Goal: Task Accomplishment & Management: Use online tool/utility

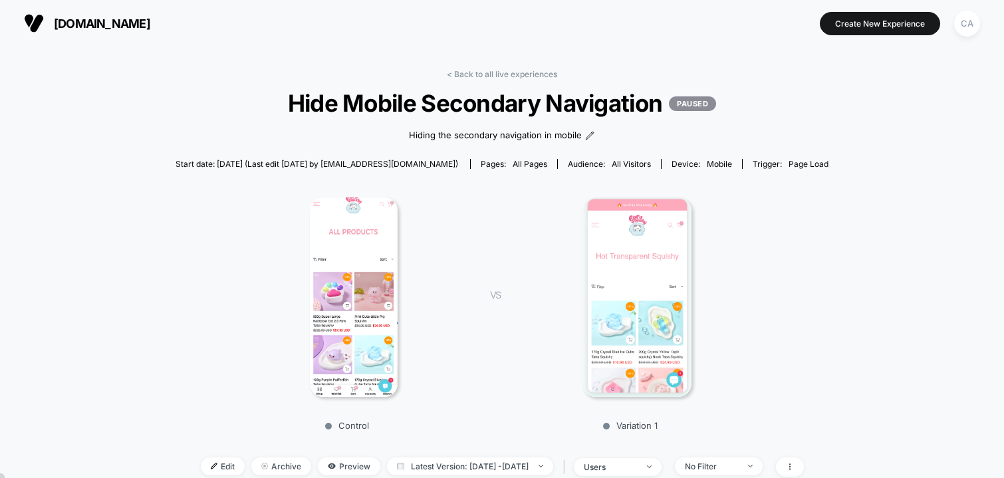
click at [116, 17] on span "[DOMAIN_NAME]" at bounding box center [102, 24] width 96 height 14
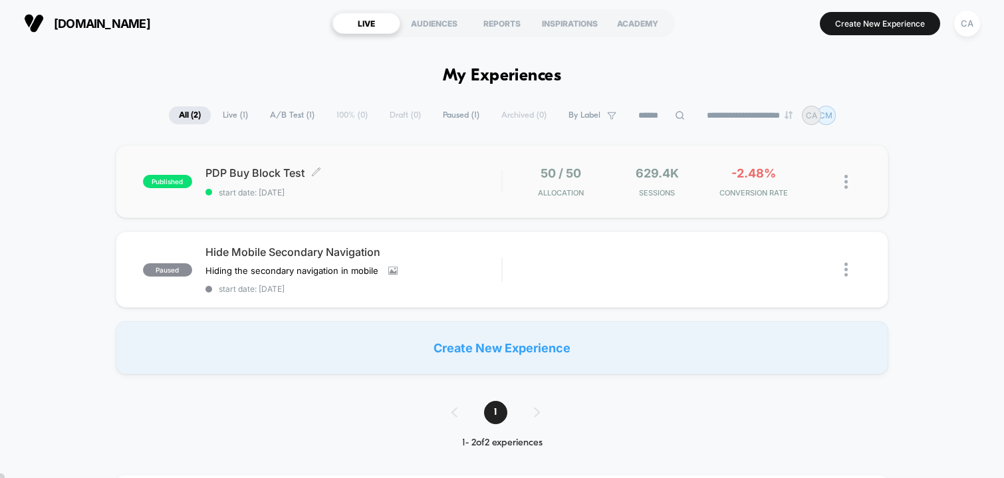
click at [265, 176] on span "PDP Buy Block Test Click to edit experience details" at bounding box center [353, 172] width 296 height 13
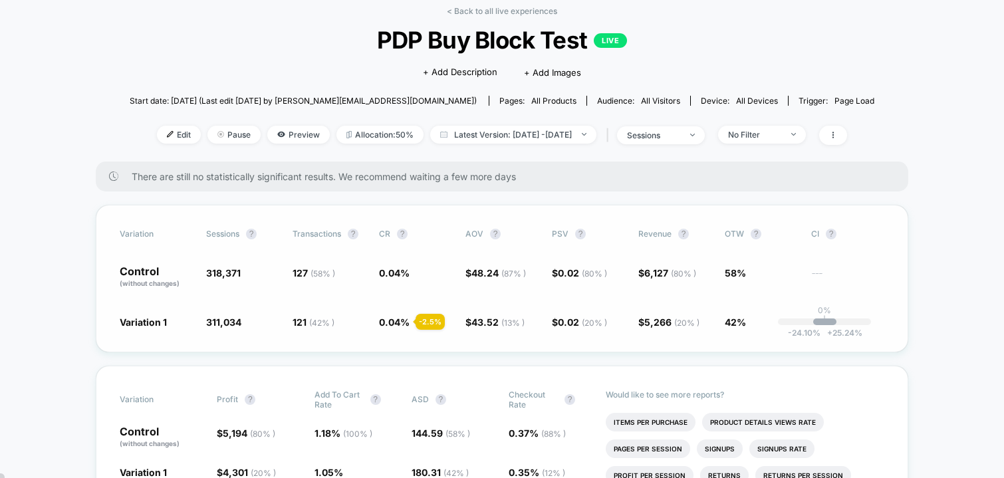
scroll to position [92, 0]
